Goal: Task Accomplishment & Management: Use online tool/utility

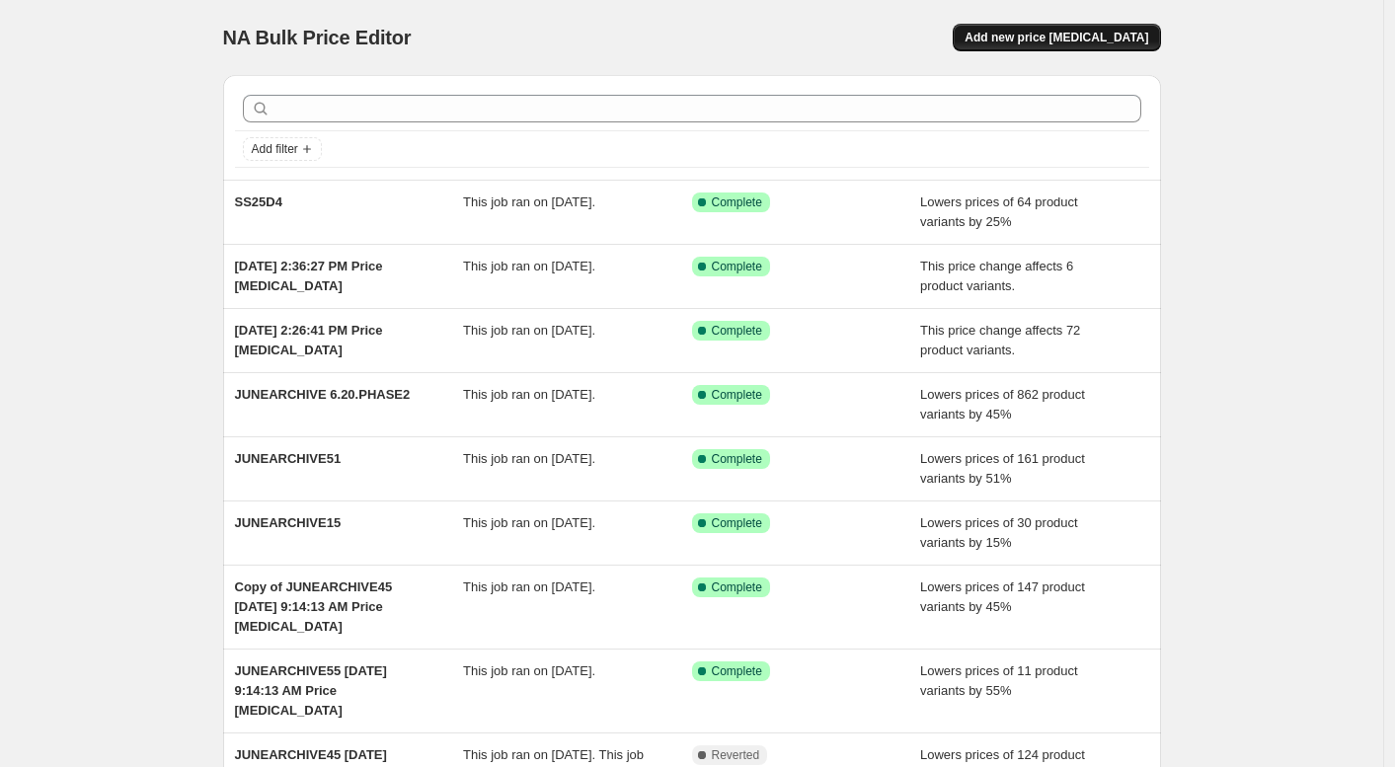
click at [1064, 39] on span "Add new price [MEDICAL_DATA]" at bounding box center [1057, 38] width 184 height 16
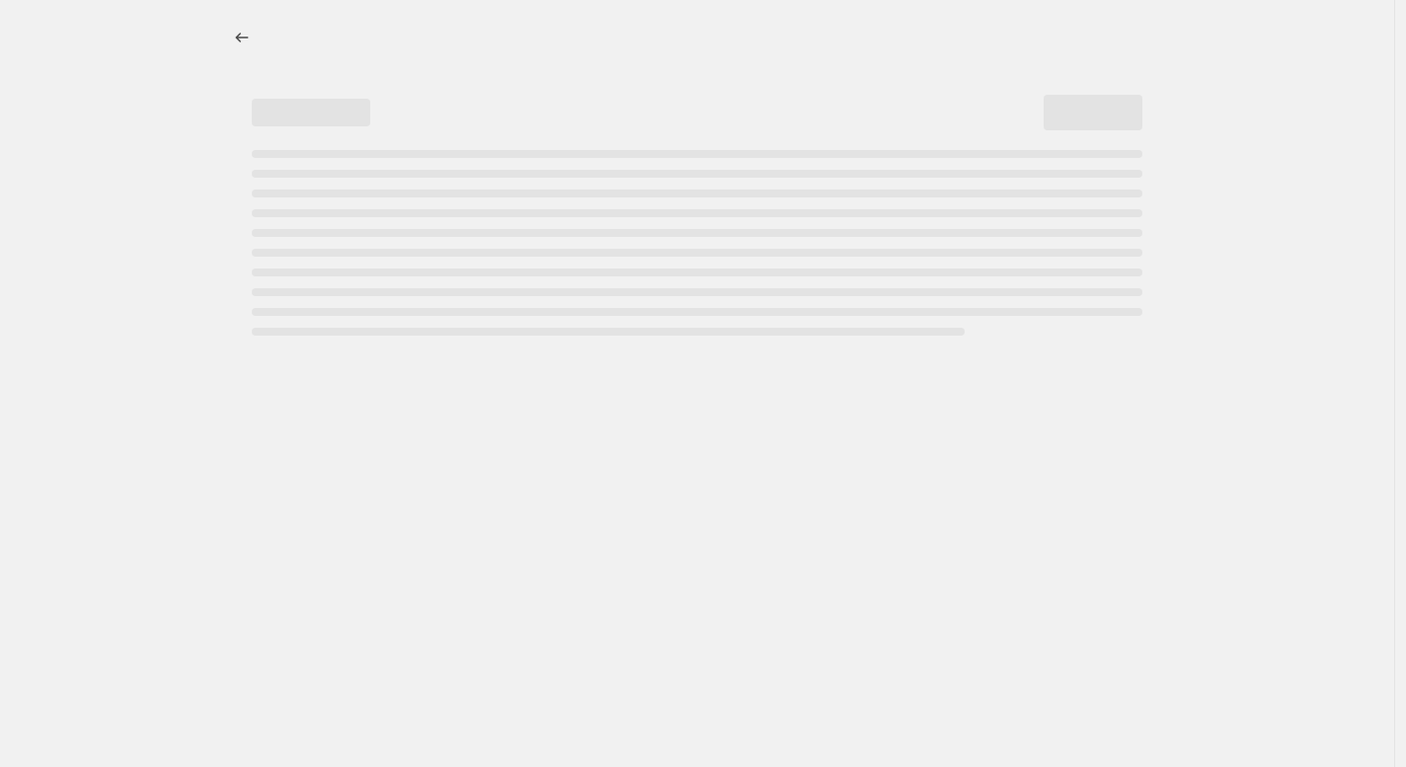
select select "percentage"
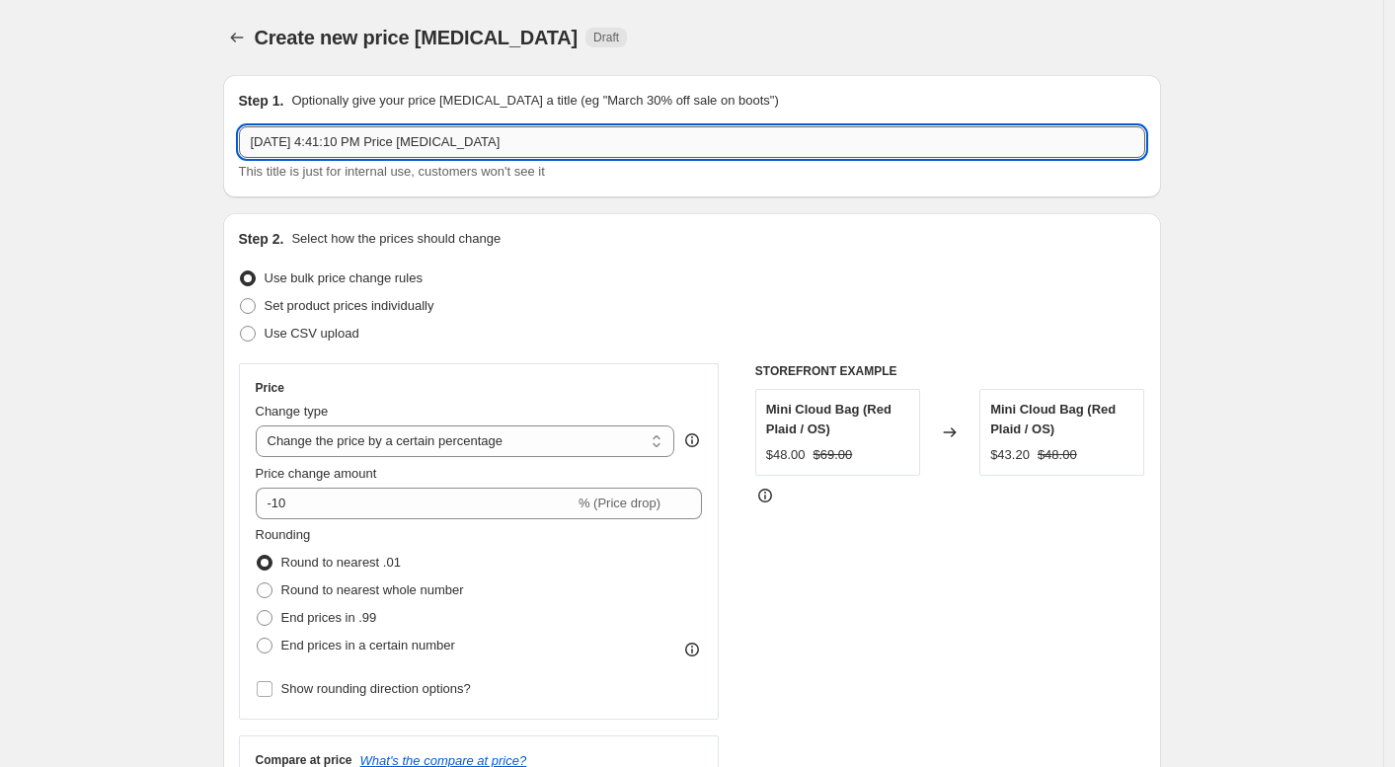
click at [368, 153] on input "[DATE] 4:41:10 PM Price [MEDICAL_DATA]" at bounding box center [692, 142] width 906 height 32
type input "ANNI SALE 15% OFF"
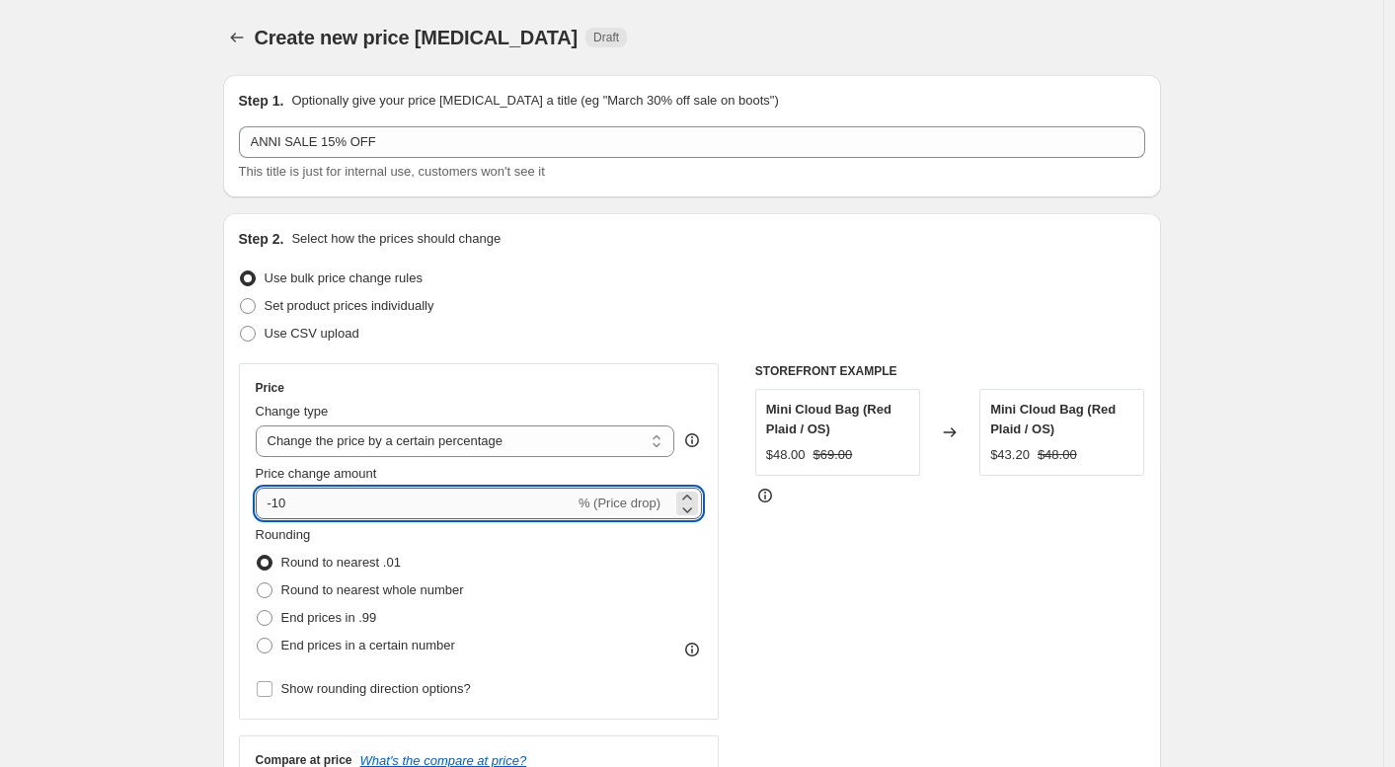
click at [437, 495] on input "-10" at bounding box center [415, 504] width 319 height 32
type input "-15"
click at [376, 590] on span "Round to nearest whole number" at bounding box center [372, 590] width 183 height 15
click at [258, 584] on input "Round to nearest whole number" at bounding box center [257, 583] width 1 height 1
radio input "true"
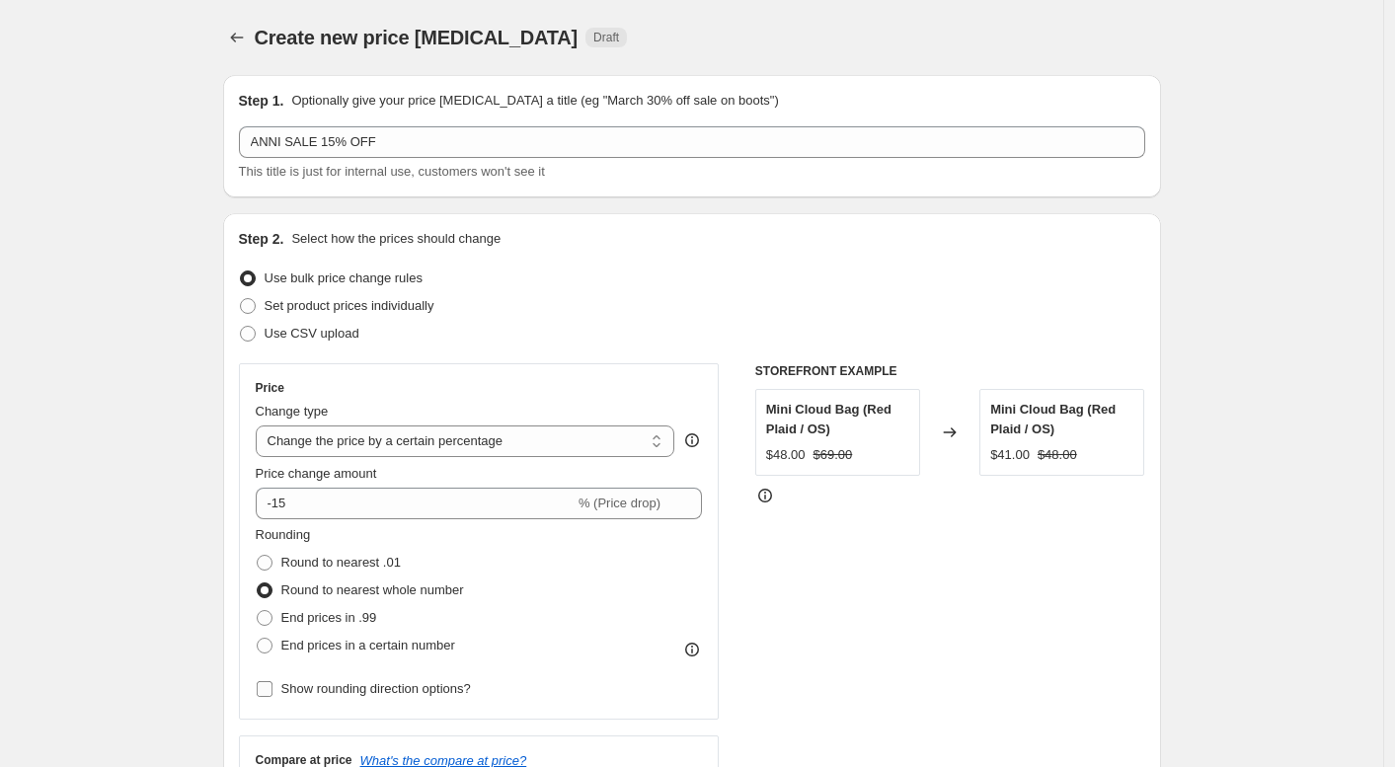
click at [399, 695] on span "Show rounding direction options?" at bounding box center [376, 688] width 190 height 15
click at [273, 695] on input "Show rounding direction options?" at bounding box center [265, 689] width 16 height 16
checkbox input "true"
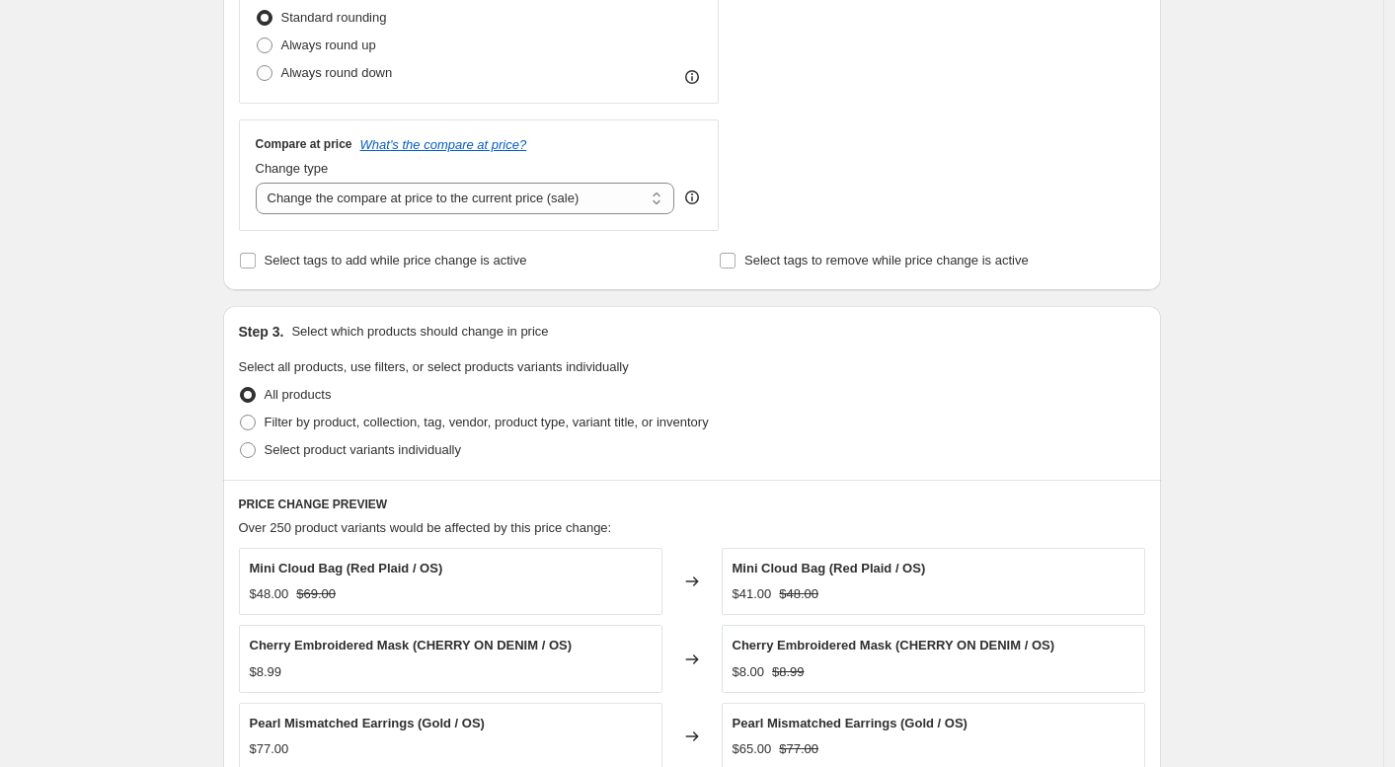
scroll to position [766, 0]
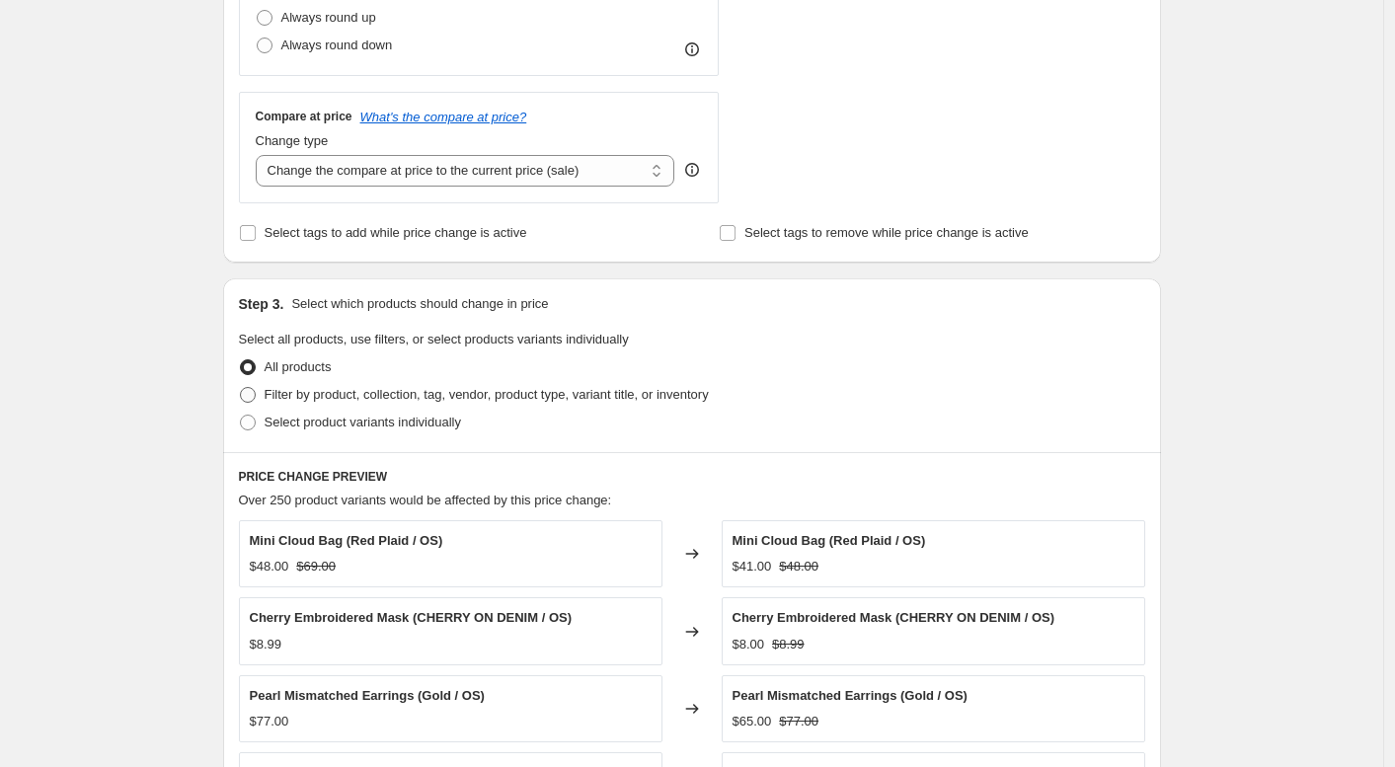
click at [538, 387] on span "Filter by product, collection, tag, vendor, product type, variant title, or inv…" at bounding box center [487, 394] width 444 height 15
click at [241, 387] on input "Filter by product, collection, tag, vendor, product type, variant title, or inv…" at bounding box center [240, 387] width 1 height 1
radio input "true"
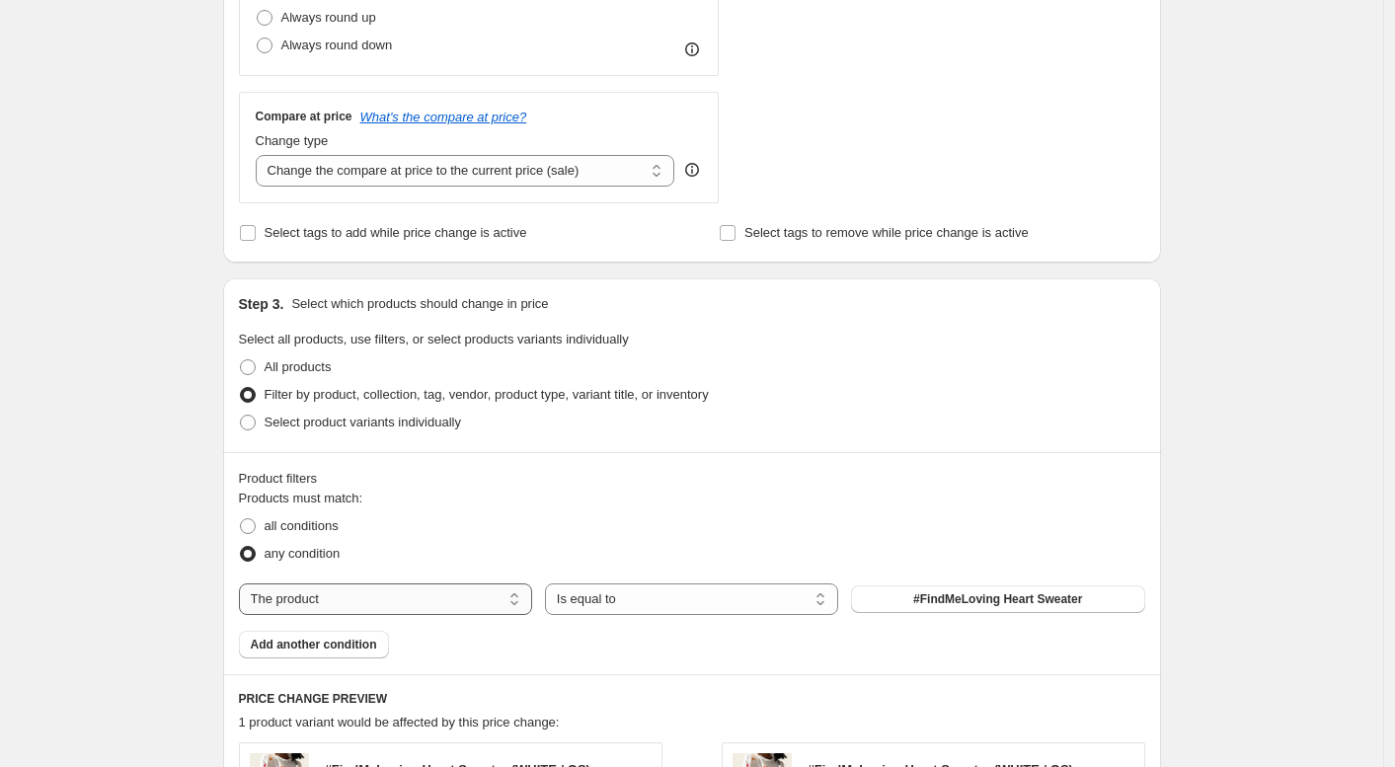
click at [494, 589] on select "The product The product's collection The product's tag The product's vendor The…" at bounding box center [385, 600] width 293 height 32
select select "tag"
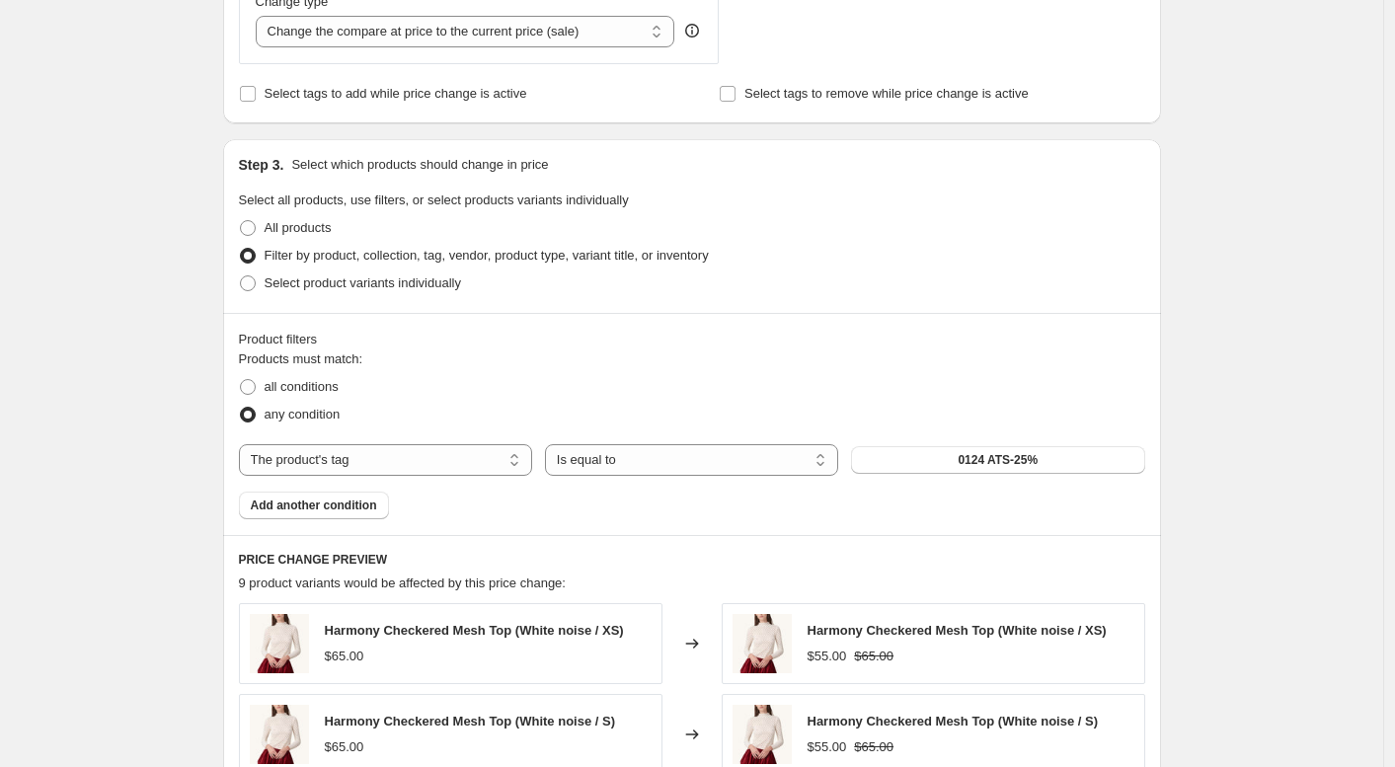
scroll to position [925, 0]
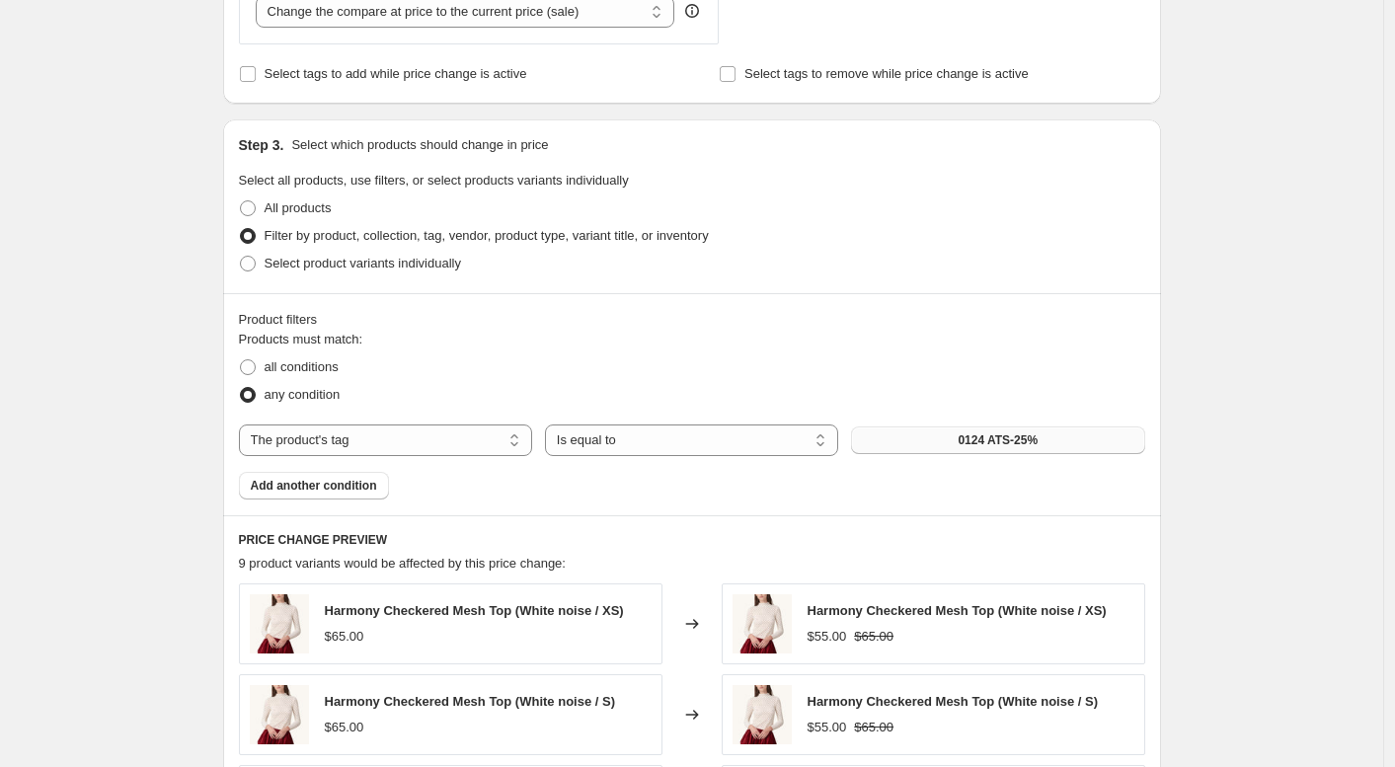
click at [952, 440] on button "0124 ATS-25%" at bounding box center [997, 441] width 293 height 28
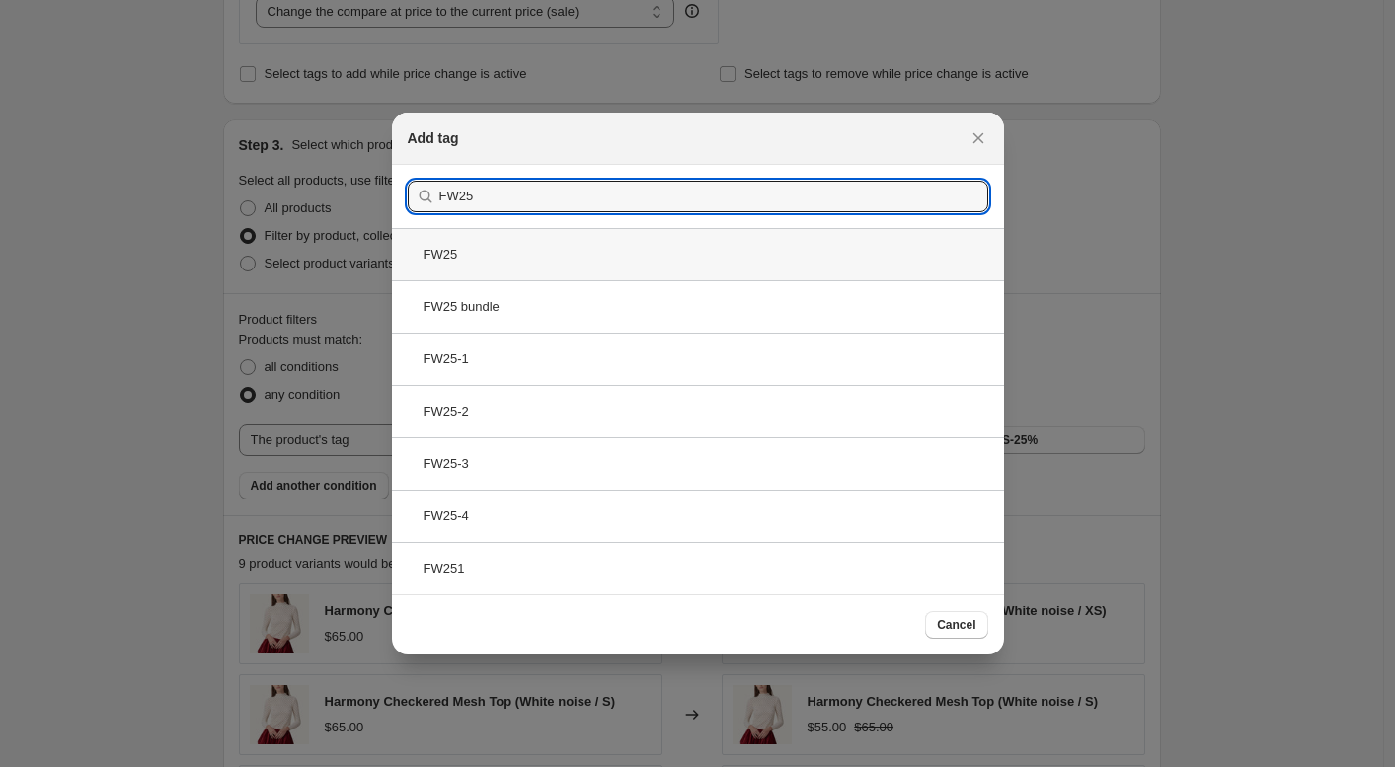
type input "FW25"
click at [652, 251] on div "FW25" at bounding box center [698, 254] width 612 height 52
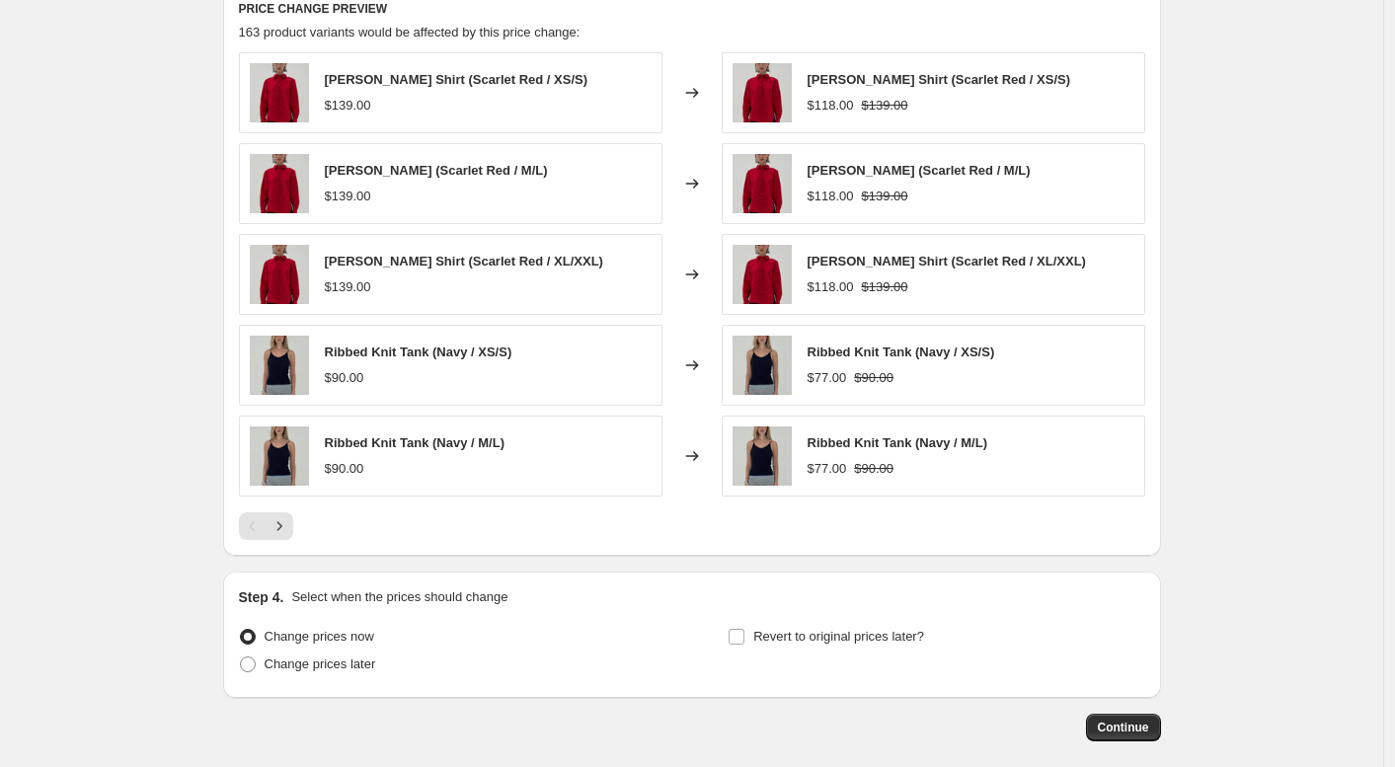
scroll to position [1474, 0]
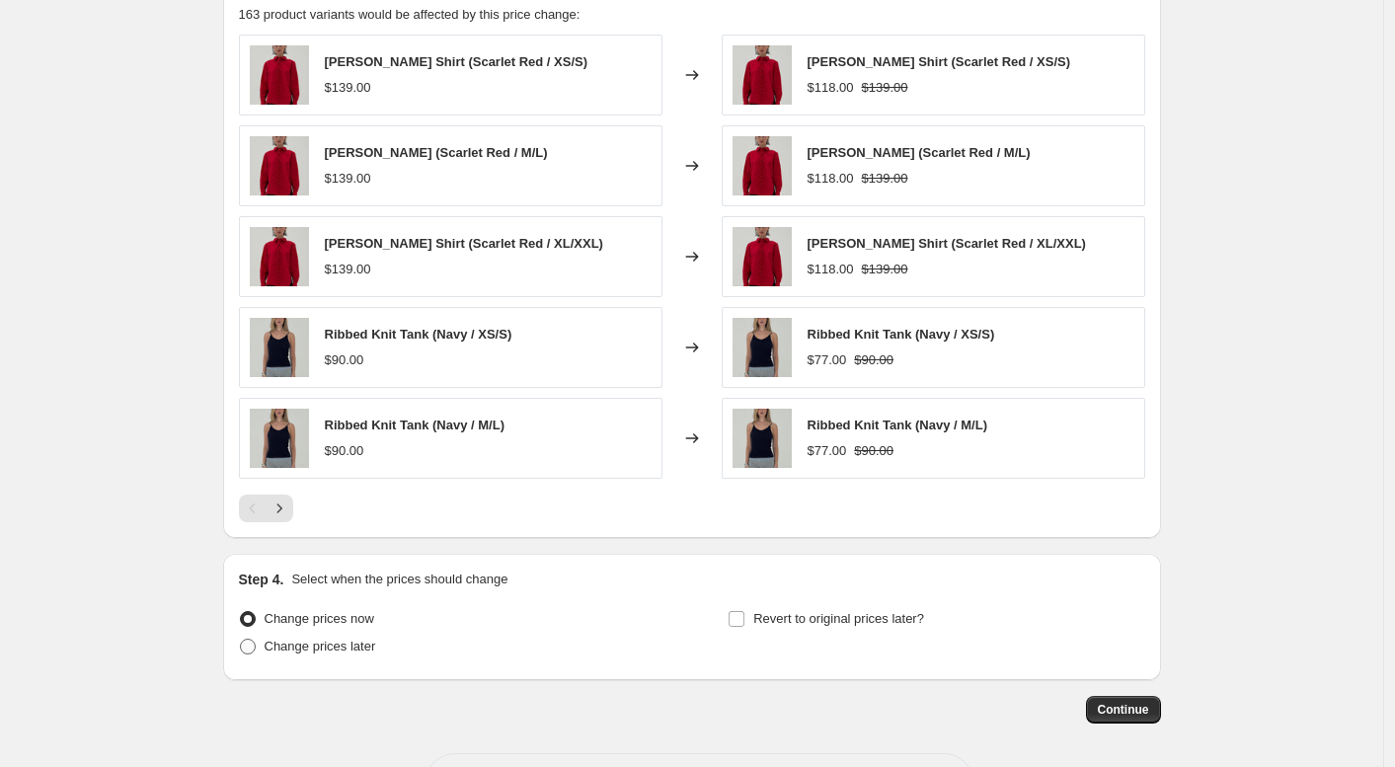
click at [290, 653] on span "Change prices later" at bounding box center [321, 646] width 112 height 15
click at [241, 640] on input "Change prices later" at bounding box center [240, 639] width 1 height 1
radio input "true"
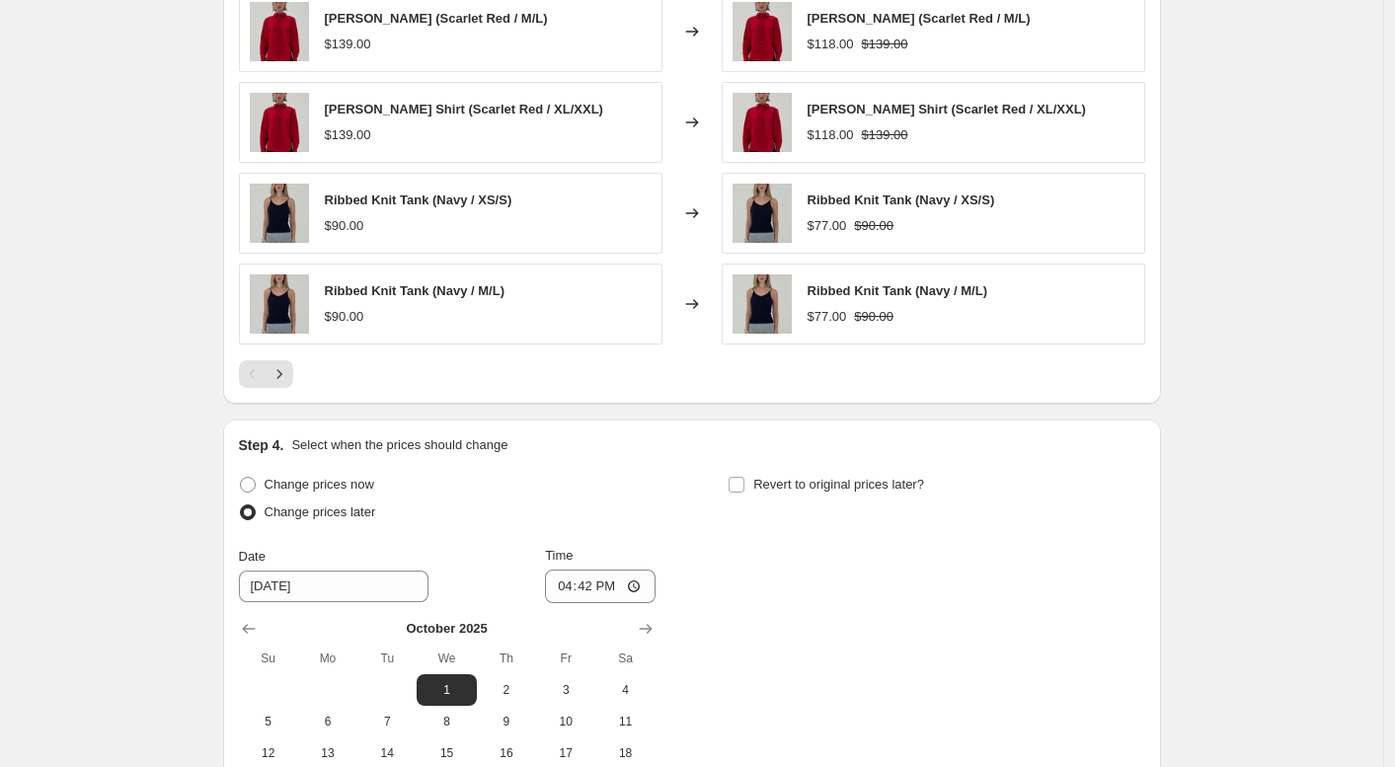
scroll to position [1611, 0]
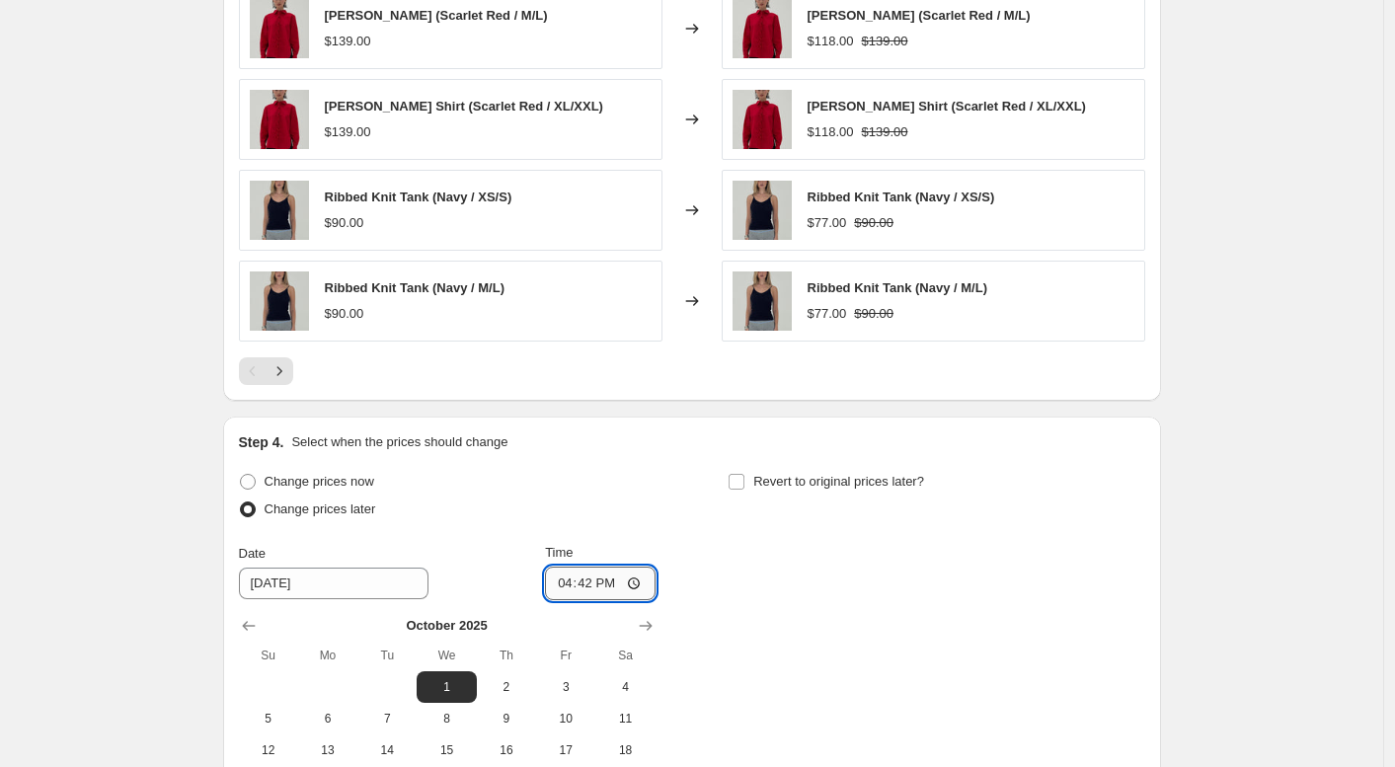
click at [602, 582] on input "16:42" at bounding box center [600, 584] width 111 height 34
click at [637, 586] on input "16:42" at bounding box center [600, 584] width 111 height 34
type input "09:42"
click at [792, 542] on div "Change prices now Change prices later Date [DATE] Time 09:42 [DATE] Su Mo Tu We…" at bounding box center [692, 648] width 906 height 361
click at [778, 559] on div "Change prices now Change prices later Date [DATE] Time 09:42 [DATE] Su Mo Tu We…" at bounding box center [692, 648] width 906 height 361
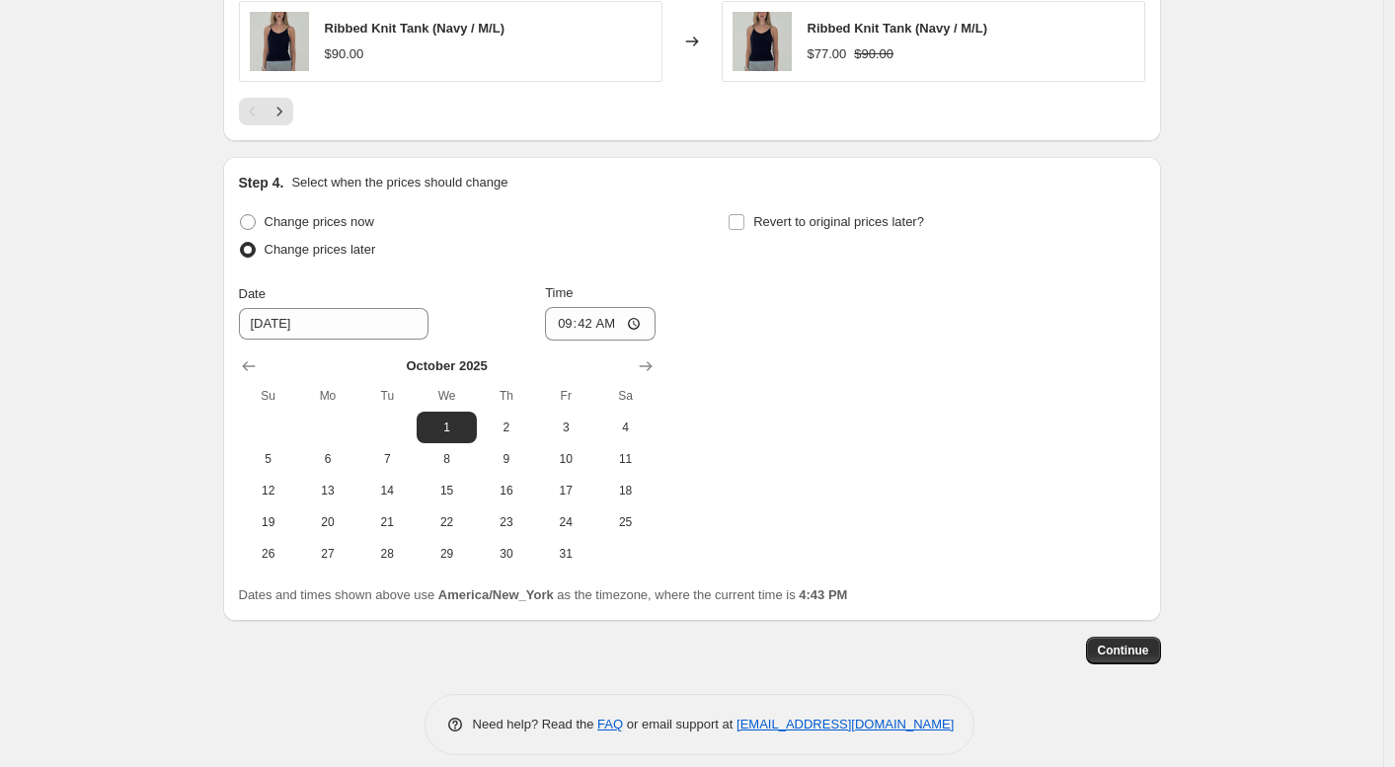
scroll to position [1889, 0]
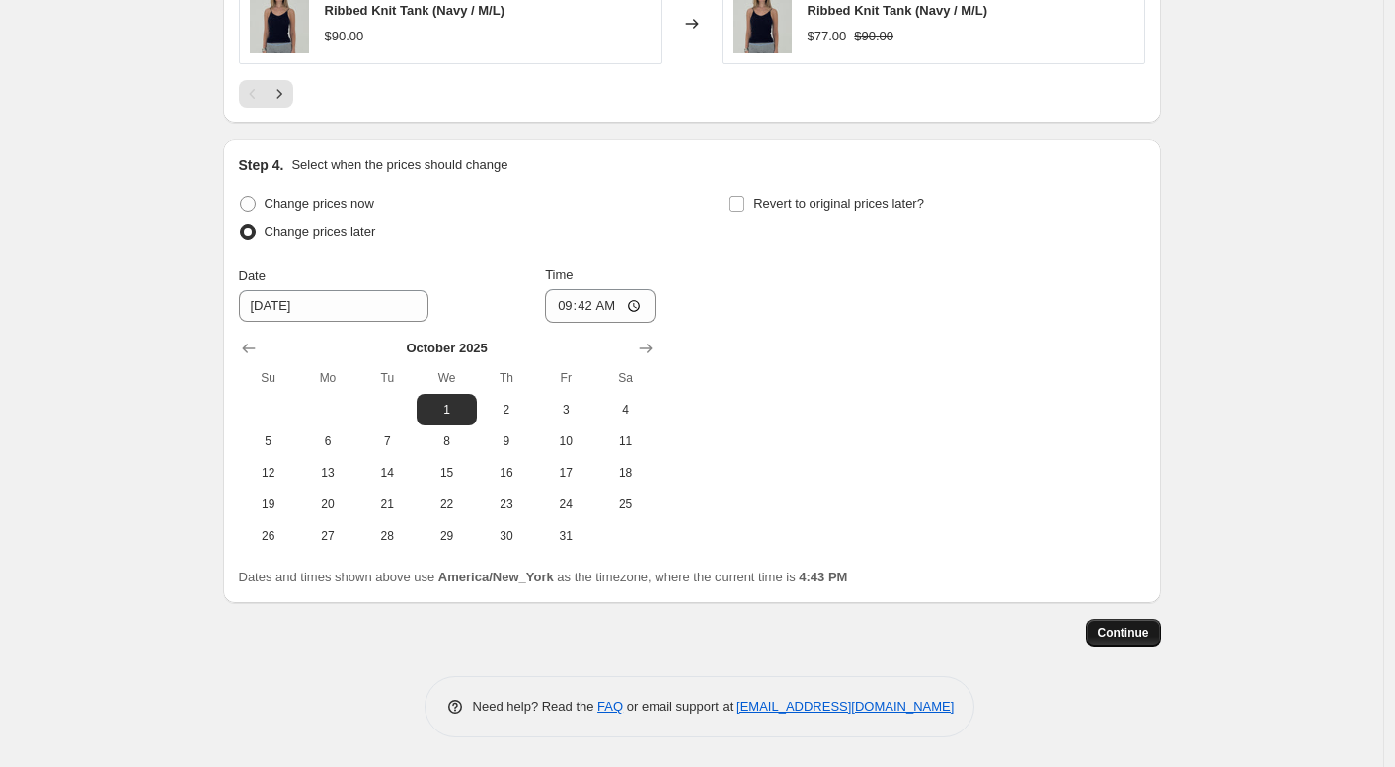
click at [1126, 634] on span "Continue" at bounding box center [1123, 633] width 51 height 16
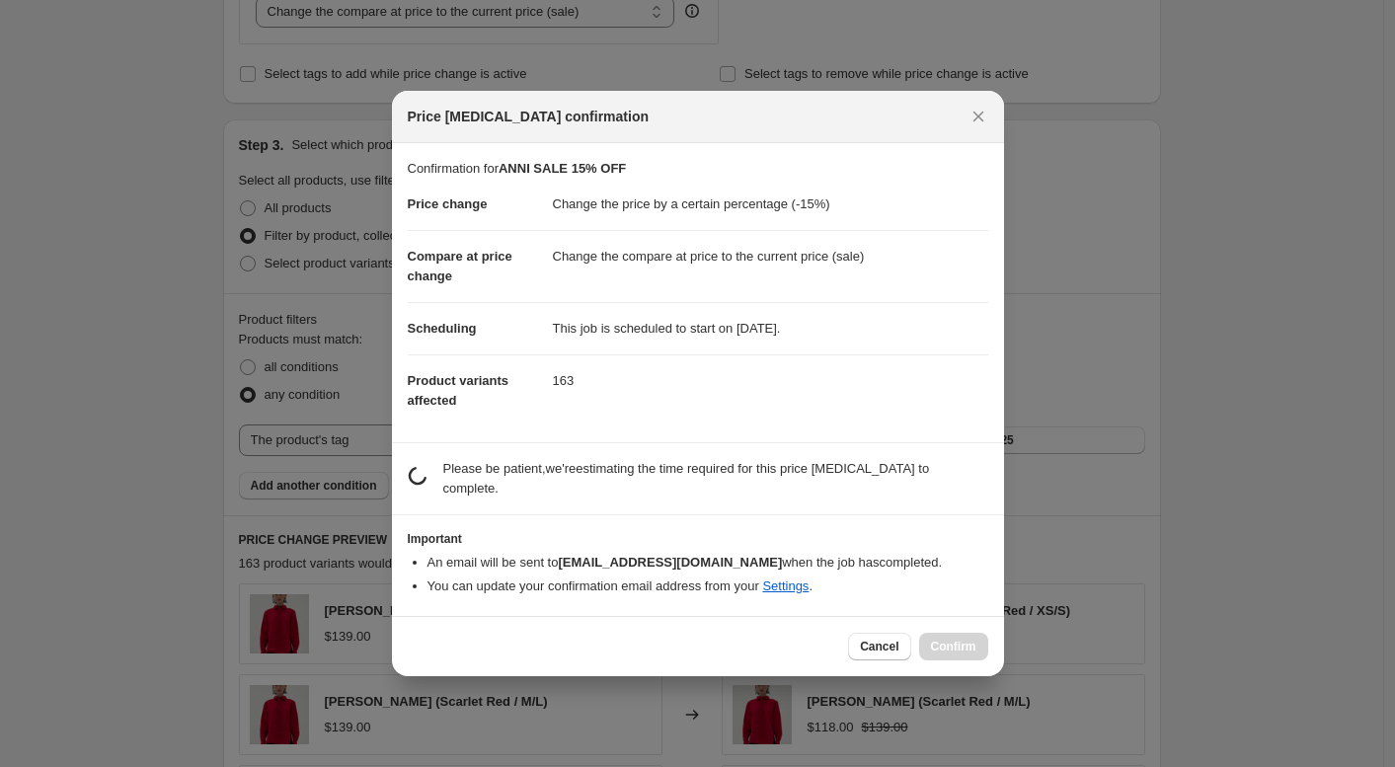
scroll to position [0, 0]
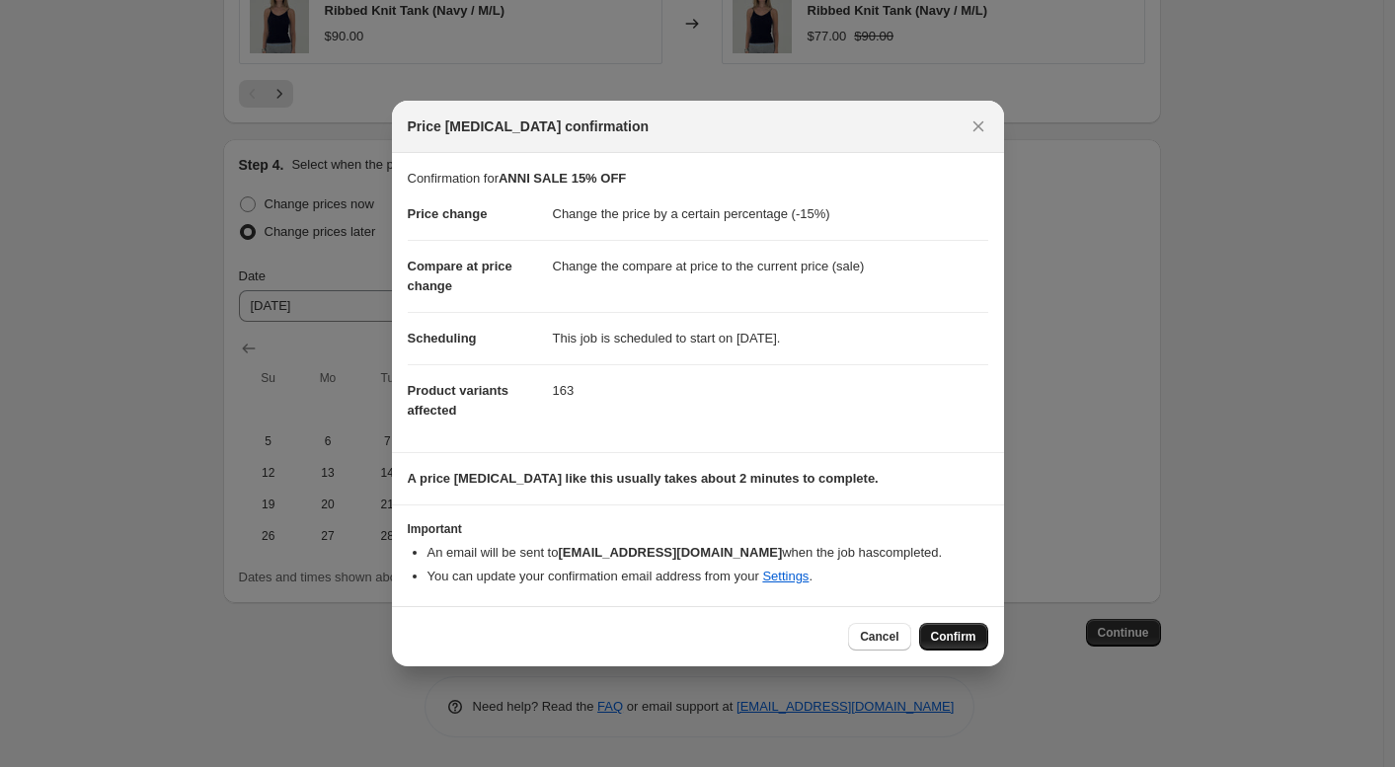
click at [944, 632] on span "Confirm" at bounding box center [953, 637] width 45 height 16
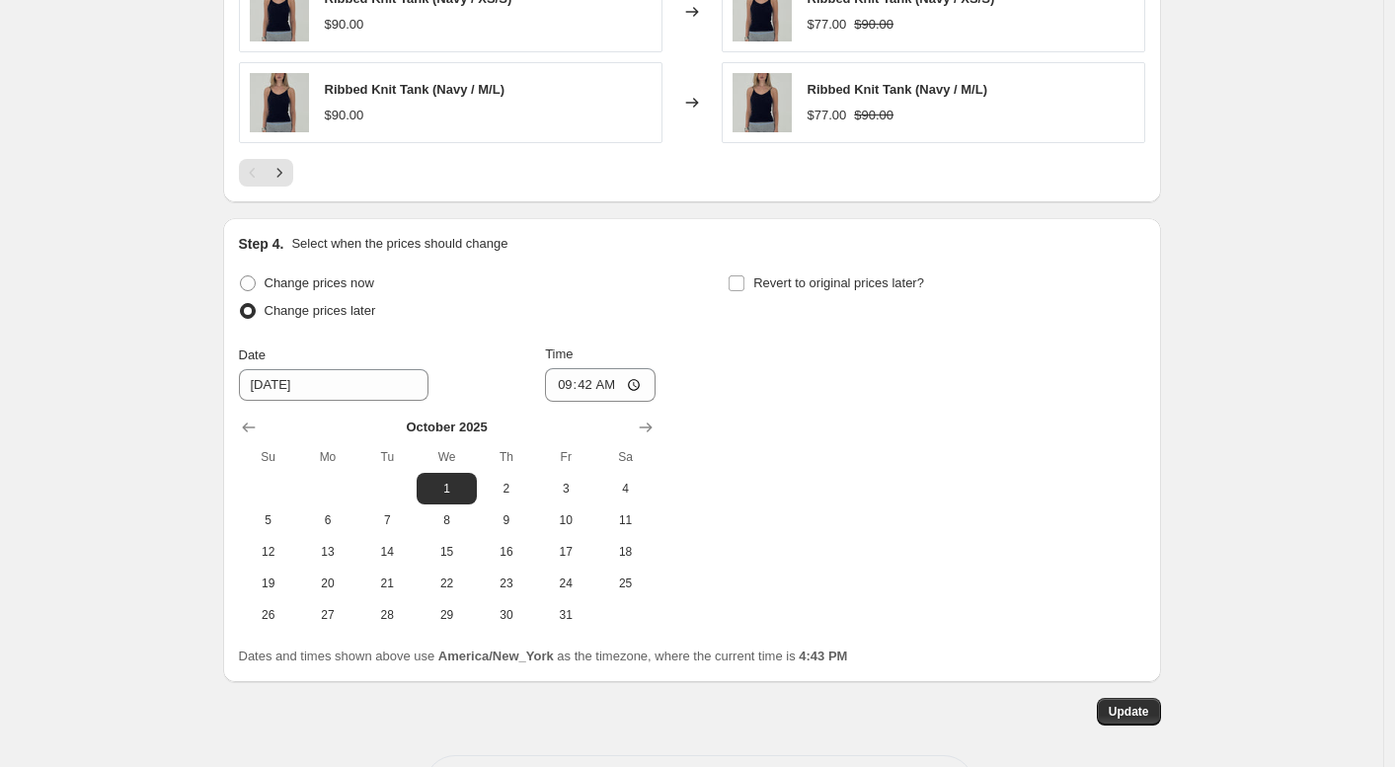
scroll to position [1955, 0]
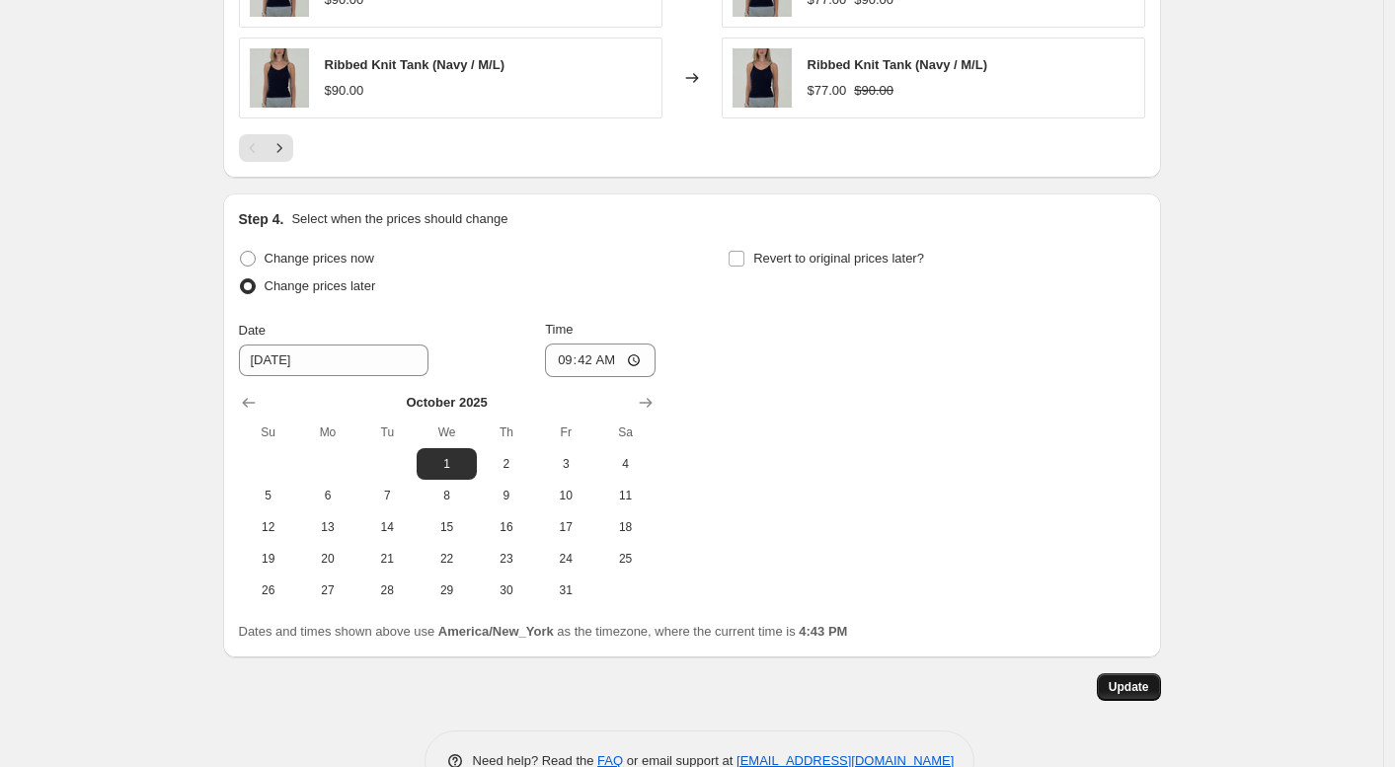
click at [1139, 686] on span "Update" at bounding box center [1129, 687] width 40 height 16
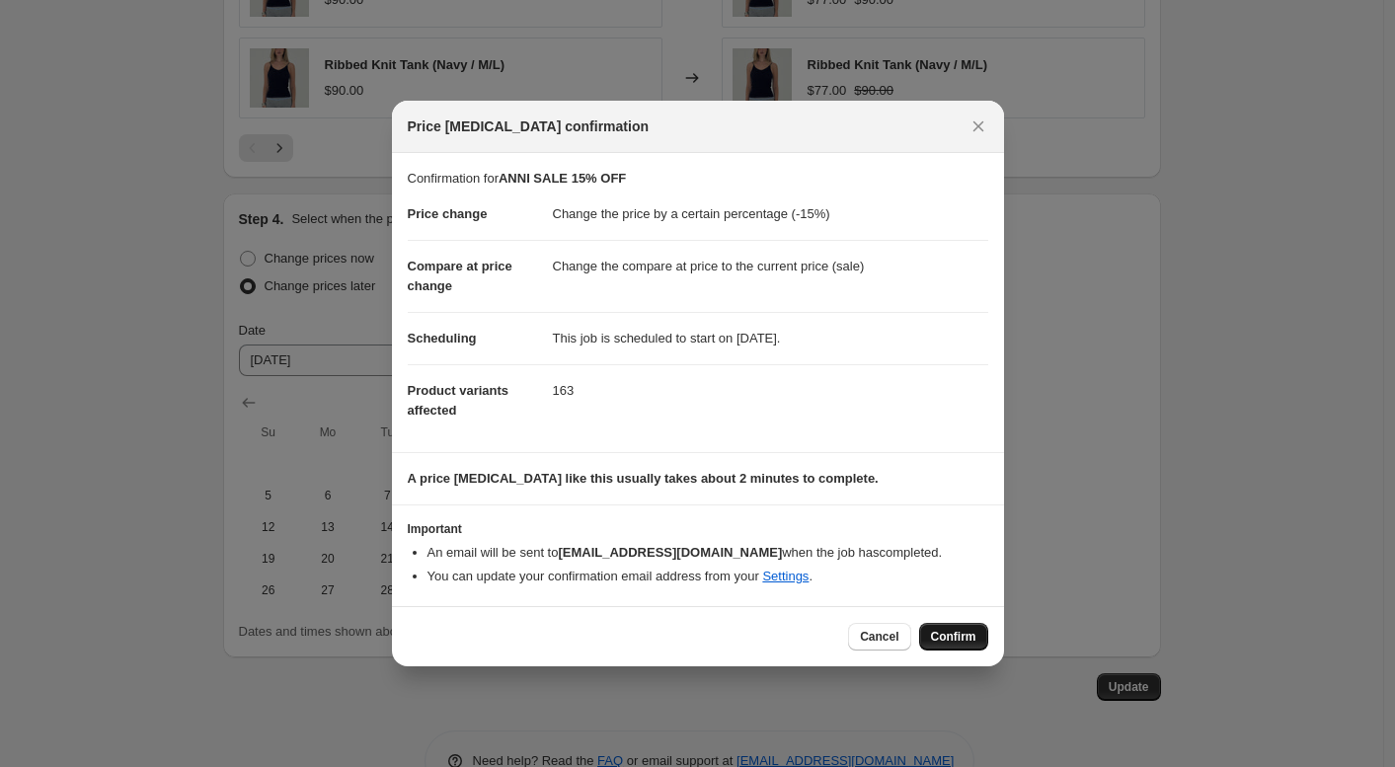
click at [949, 638] on span "Confirm" at bounding box center [953, 637] width 45 height 16
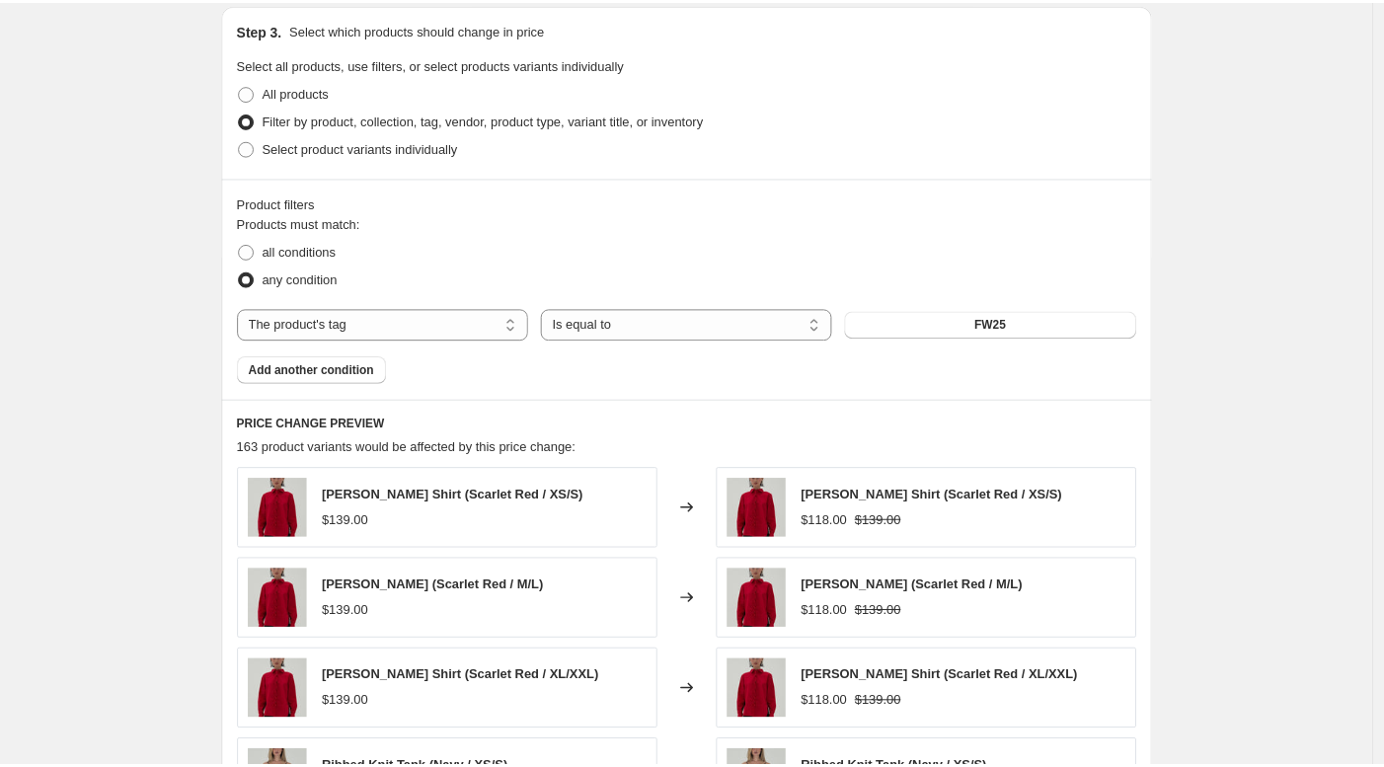
scroll to position [0, 0]
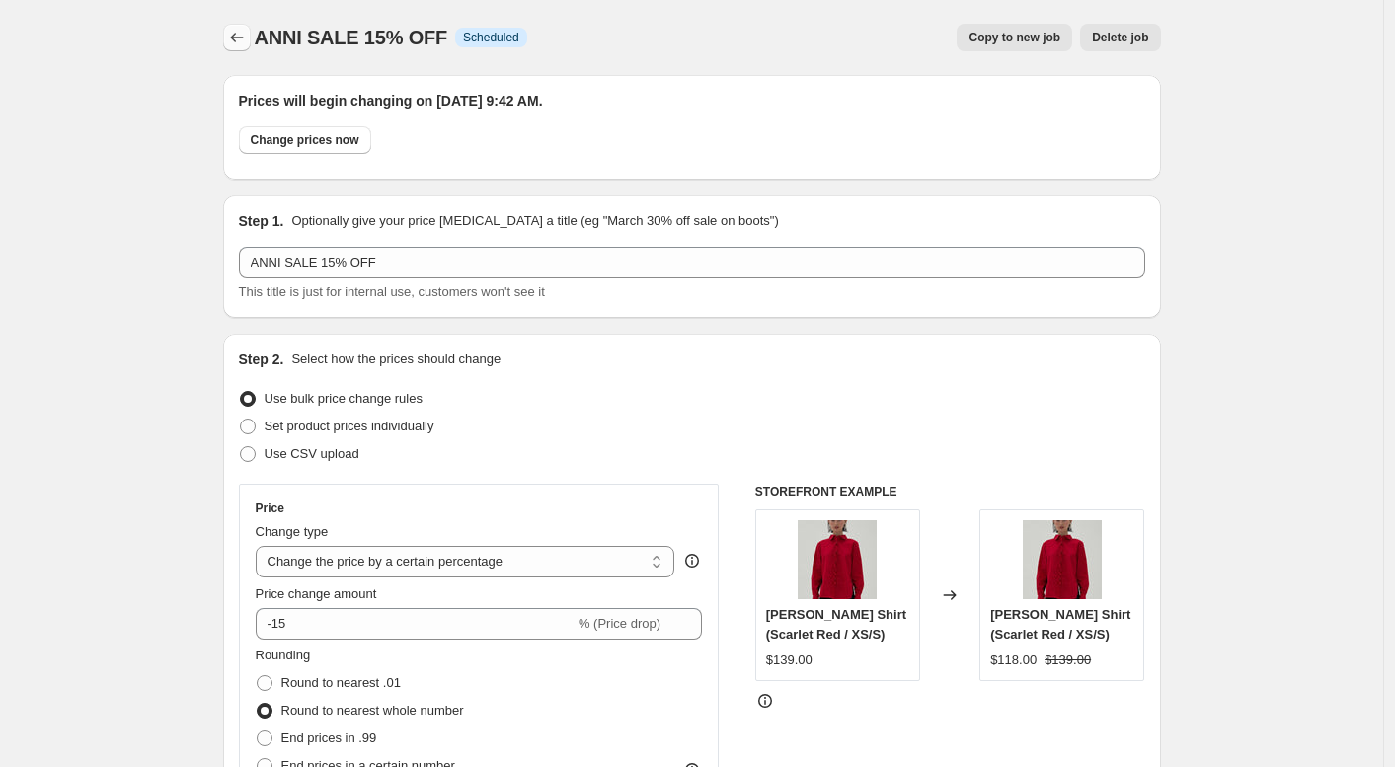
click at [245, 38] on icon "Price change jobs" at bounding box center [237, 38] width 20 height 20
